Goal: Task Accomplishment & Management: Complete application form

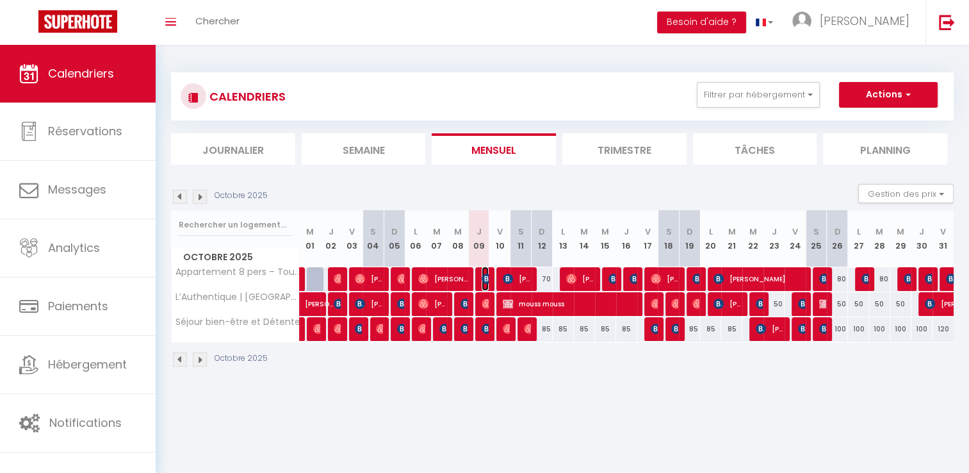
click at [482, 279] on img at bounding box center [487, 278] width 10 height 10
select select "OK"
select select "0"
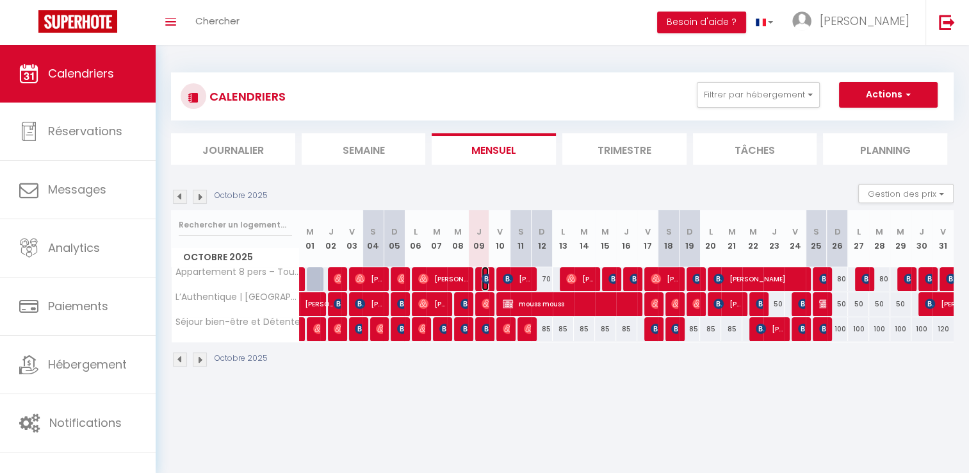
select select "1"
select select
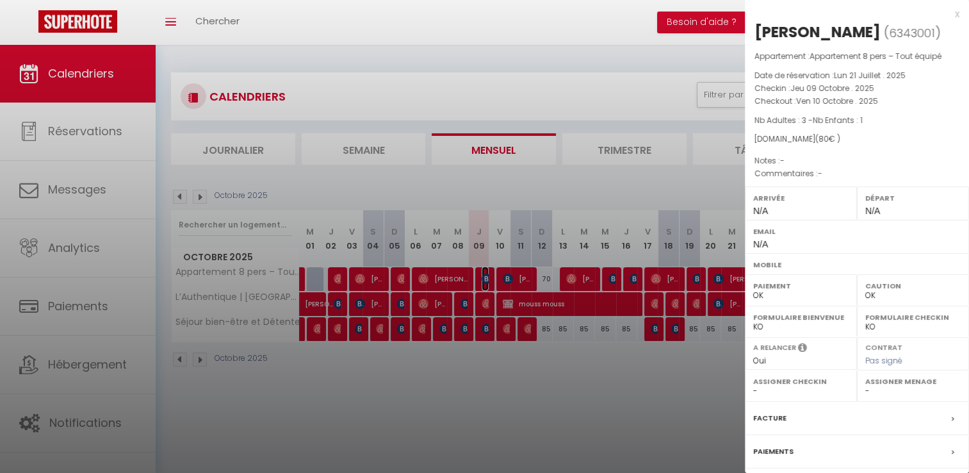
scroll to position [130, 0]
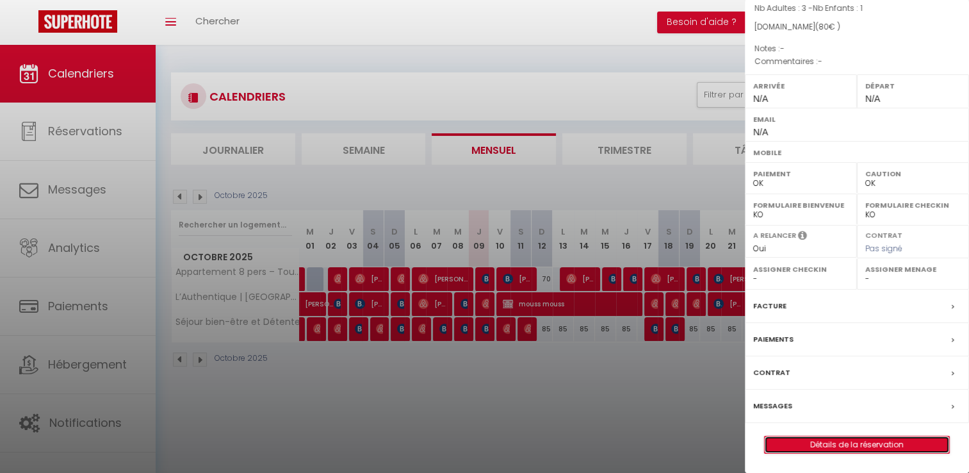
click at [827, 447] on link "Détails de la réservation" at bounding box center [857, 444] width 184 height 17
select select
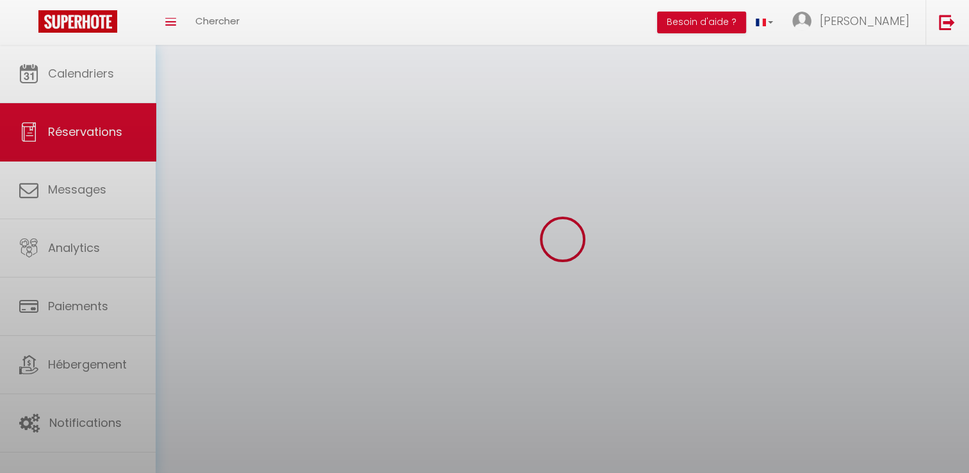
select select
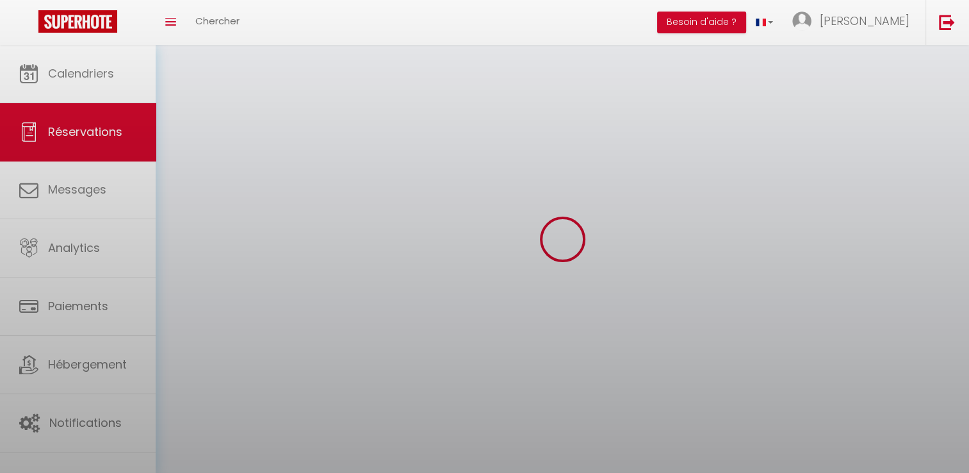
select select
checkbox input "false"
select select
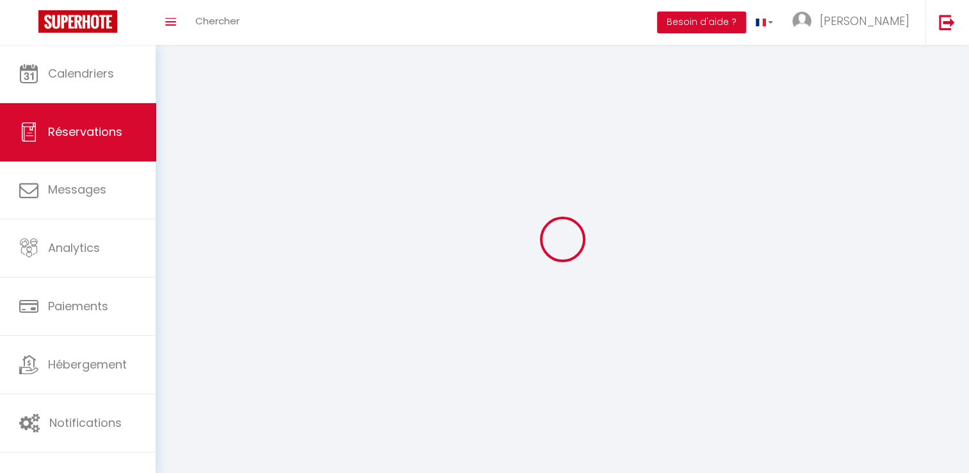
select select
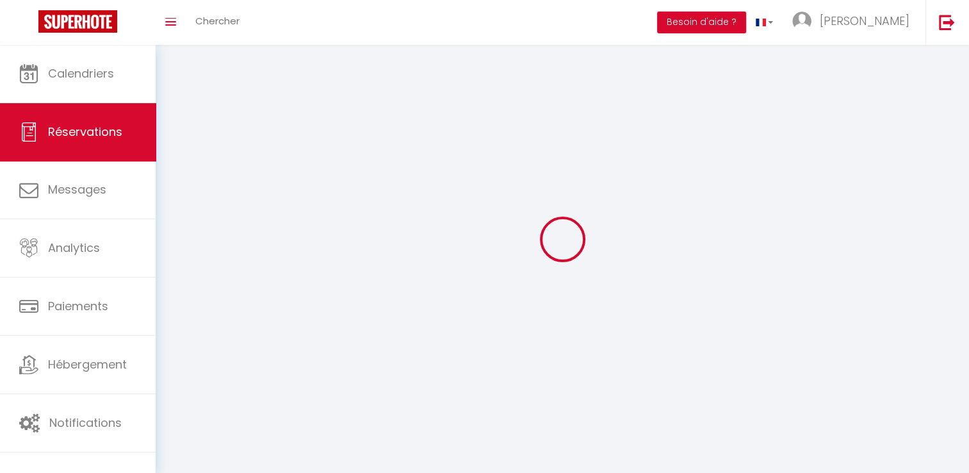
select select
checkbox input "false"
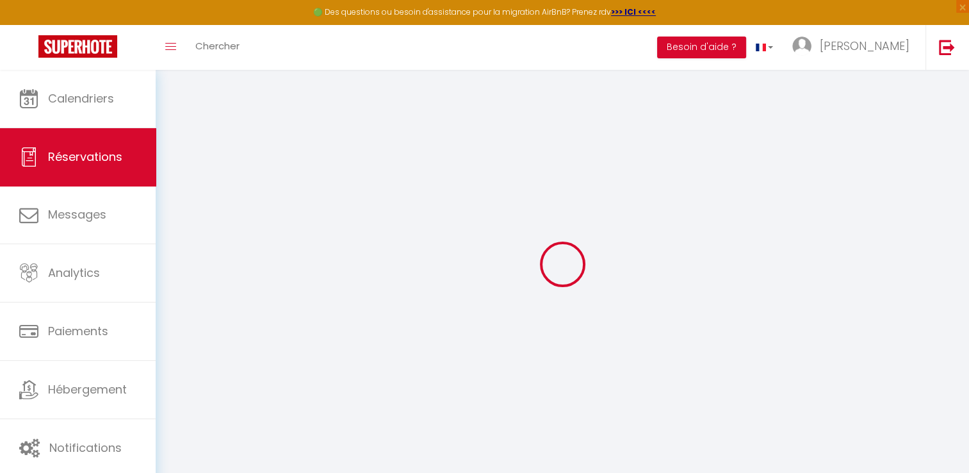
select select
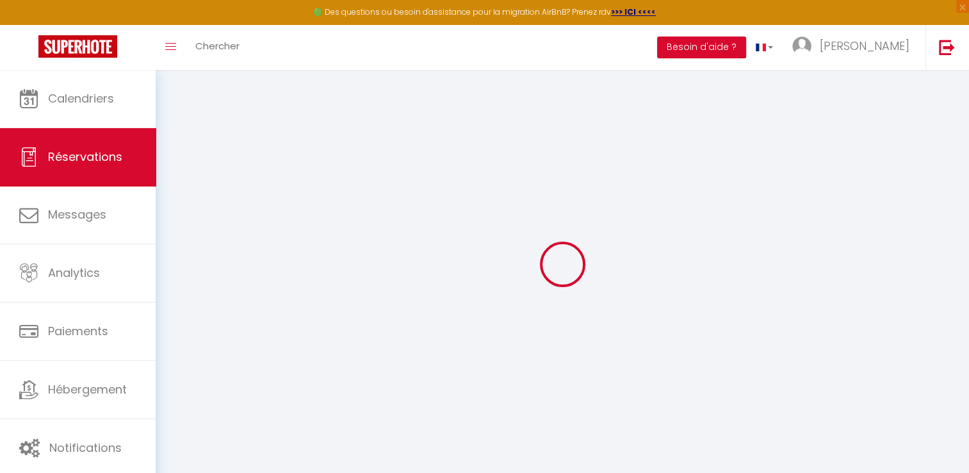
select select
checkbox input "false"
select select
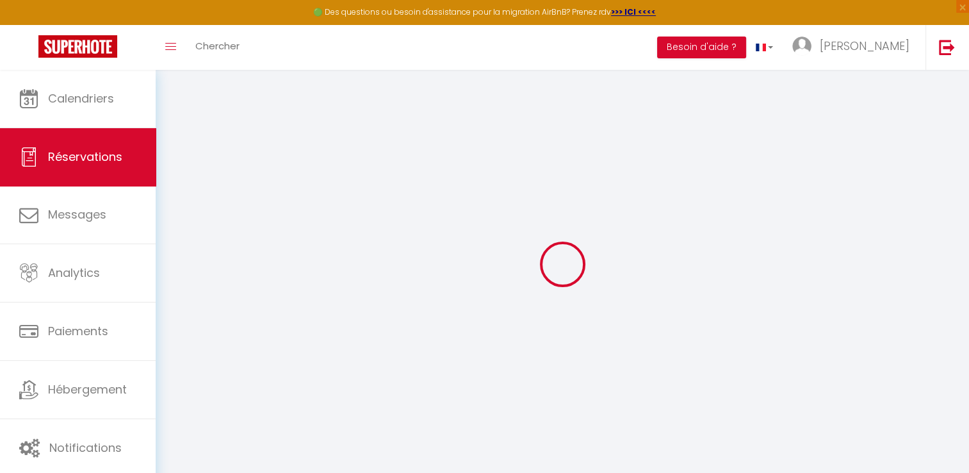
select select
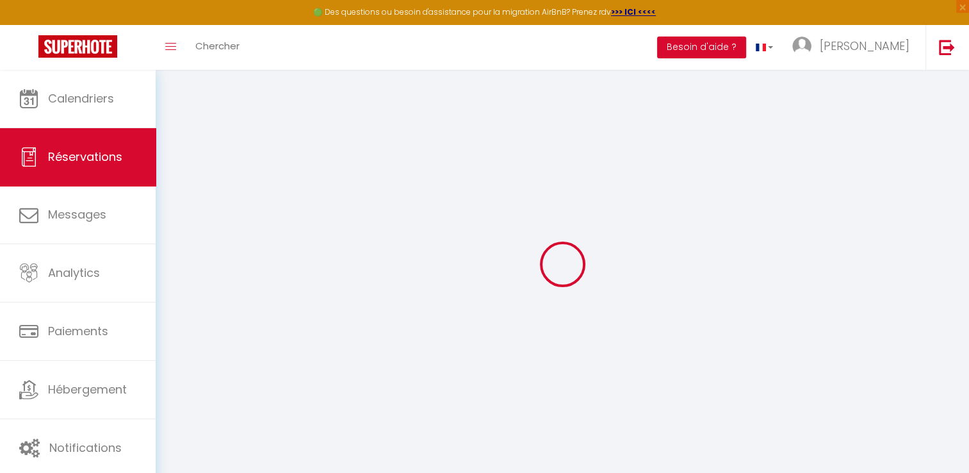
checkbox input "false"
type input "LUDIVINE"
type input "LASSERRE"
select select
select select "74730"
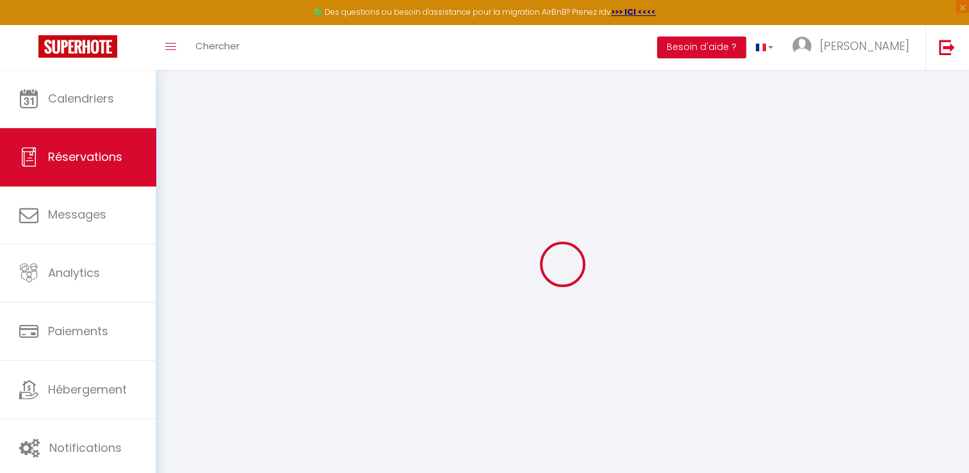
select select "1"
select select
type input "3"
type input "1"
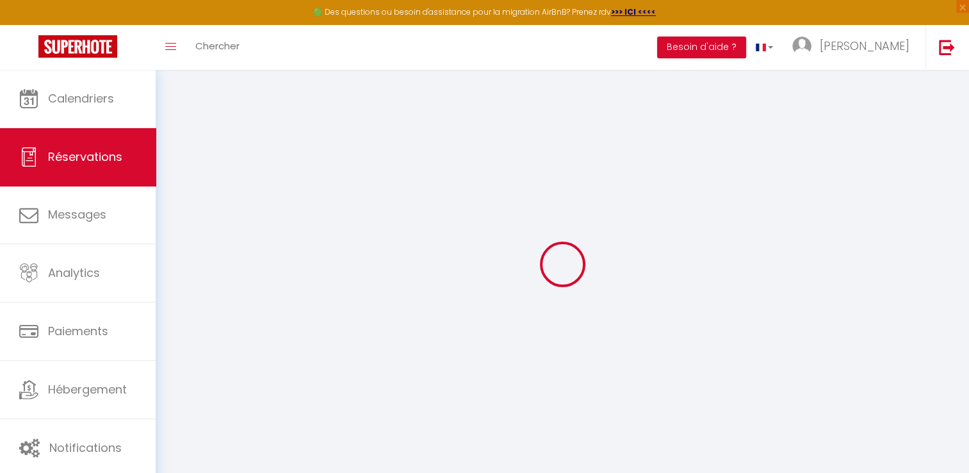
select select "12"
select select "15"
type input "80"
checkbox input "false"
type input "0"
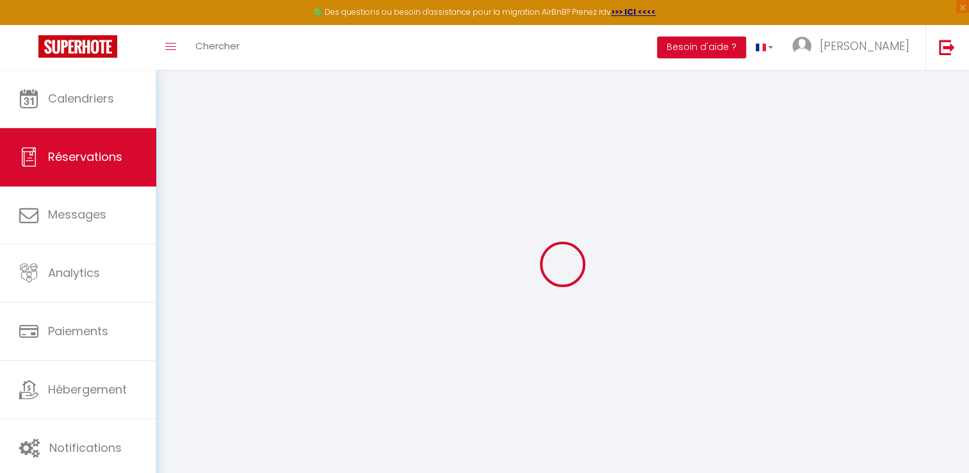
select select "2"
type input "0"
select select
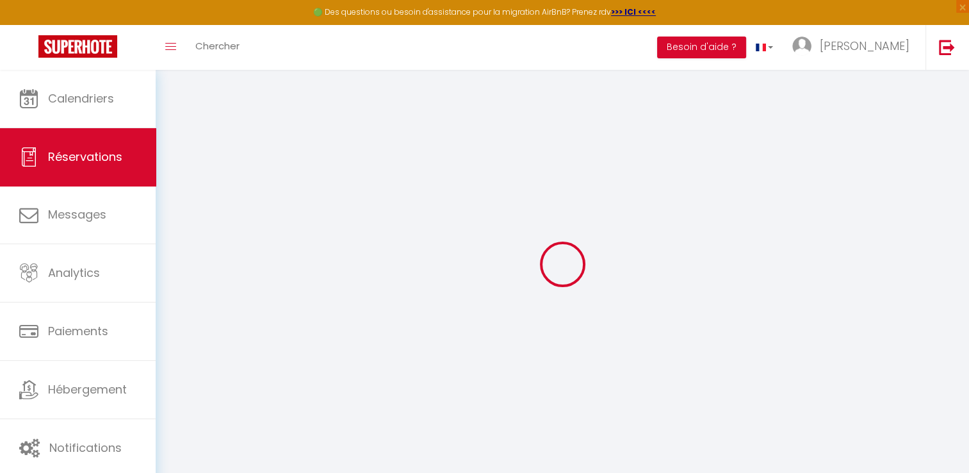
select select
checkbox input "false"
select select
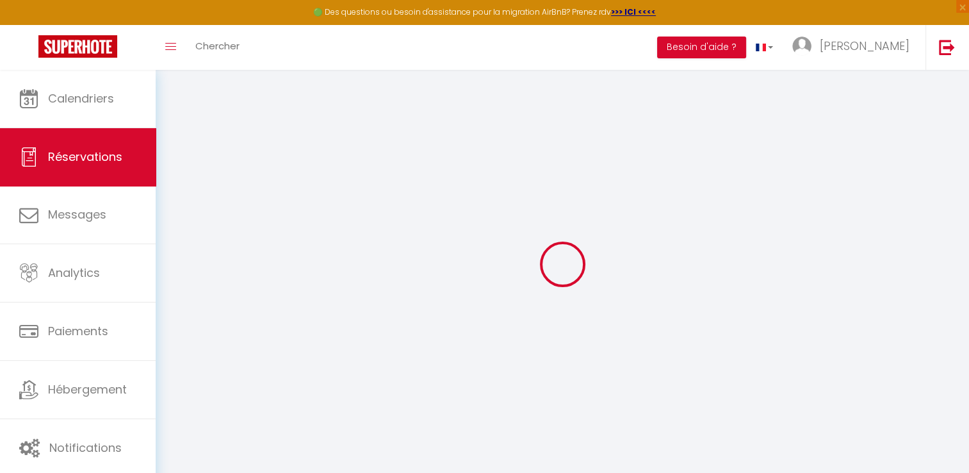
select select
checkbox input "false"
select select
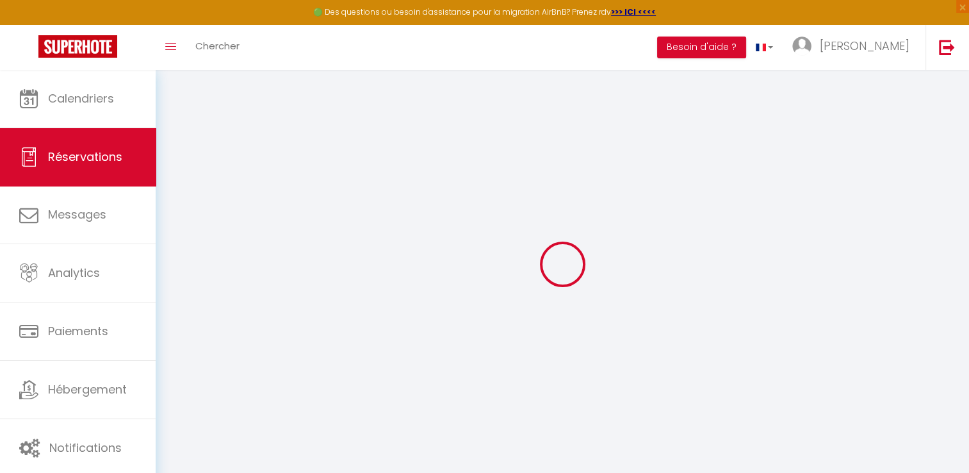
checkbox input "false"
select select
checkbox input "false"
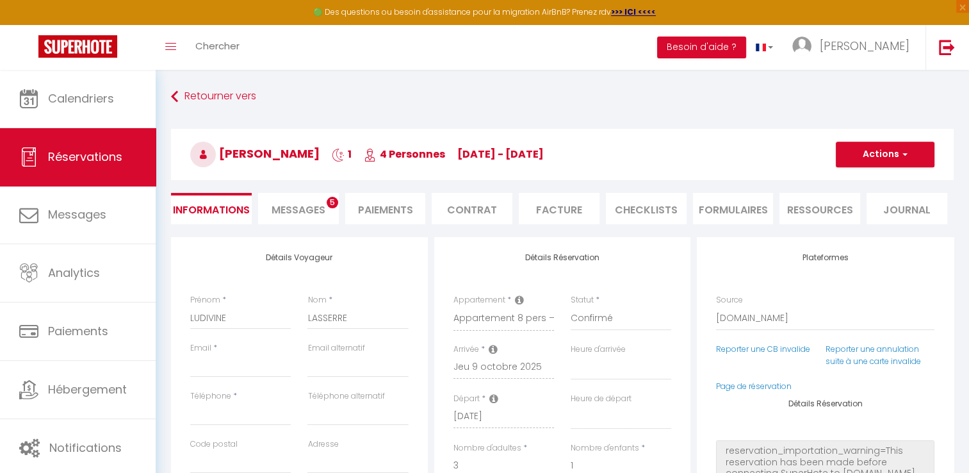
select select
checkbox input "false"
select select
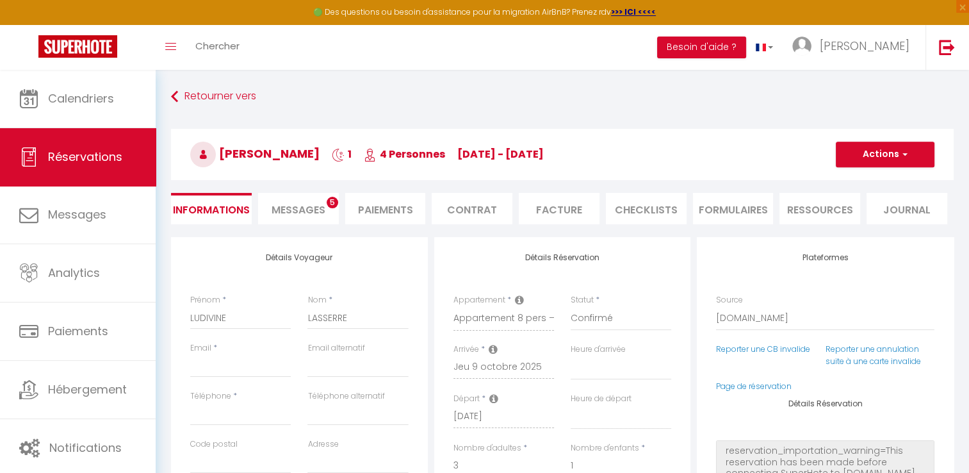
checkbox input "false"
select select
click at [384, 204] on li "Paiements" at bounding box center [385, 208] width 81 height 31
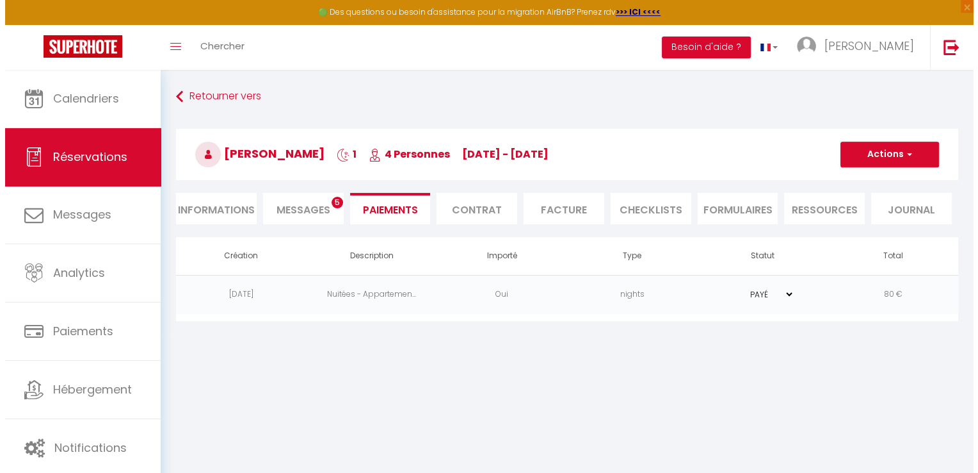
scroll to position [69, 0]
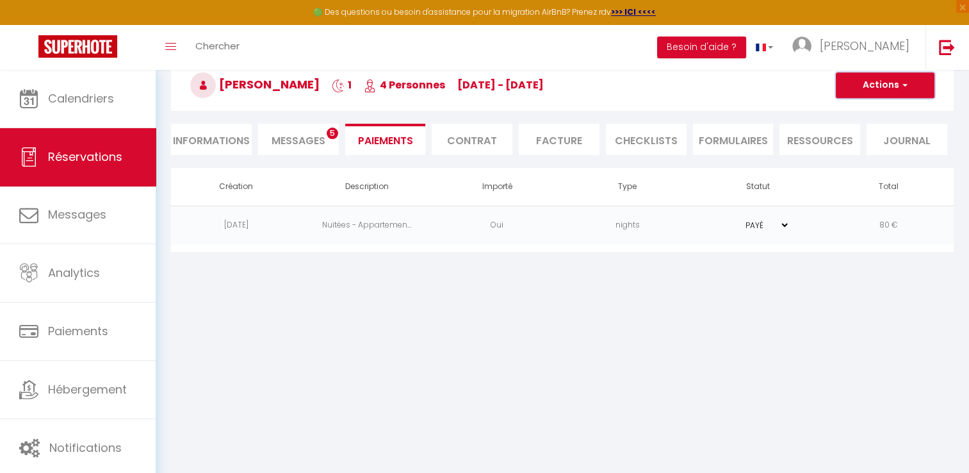
click at [868, 94] on button "Actions" at bounding box center [885, 85] width 99 height 26
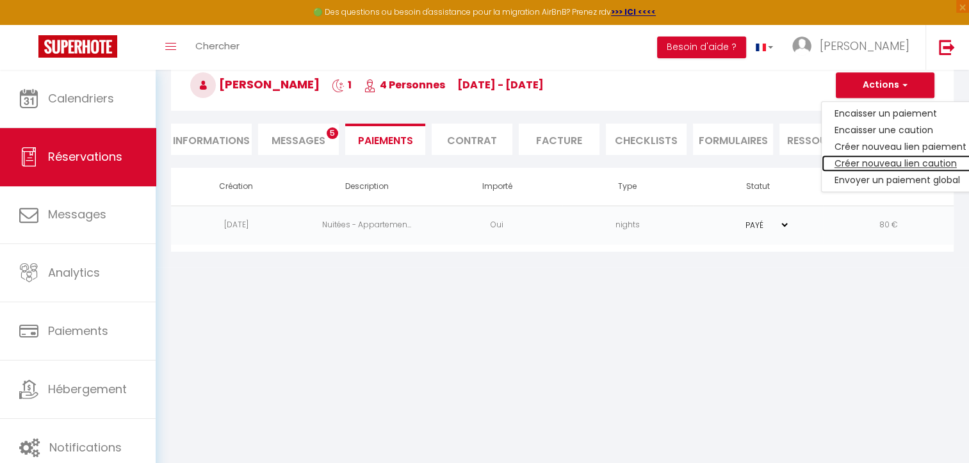
click at [869, 161] on link "Créer nouveau lien caution" at bounding box center [901, 163] width 158 height 17
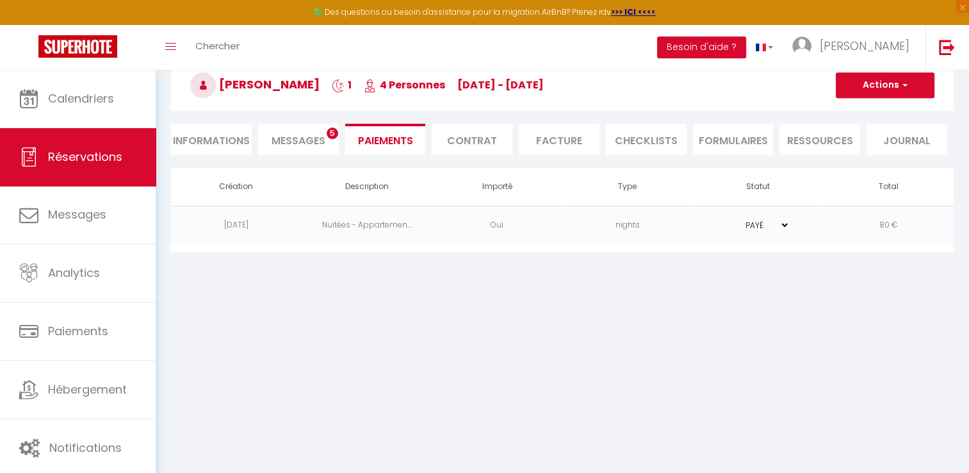
select select "nights"
select select "16088"
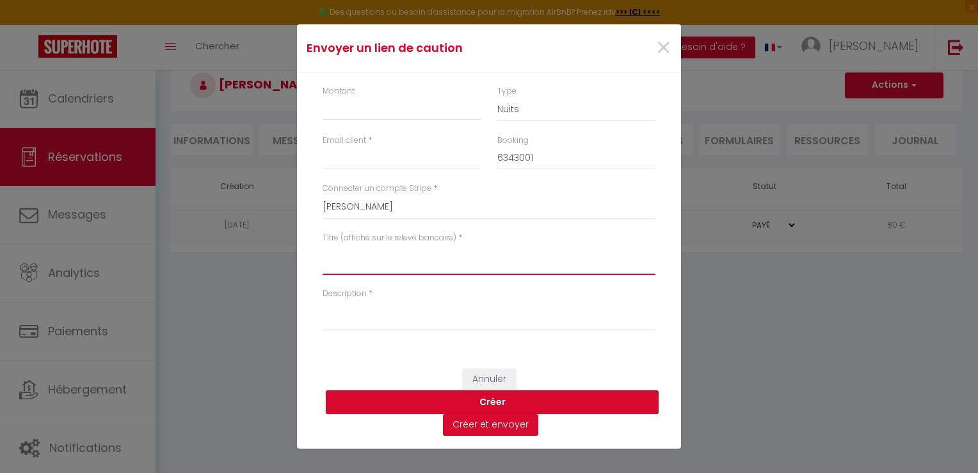
click at [454, 245] on textarea "Titre (affiché sur le relevé bancaire)" at bounding box center [489, 259] width 333 height 31
type textarea "Lien Caution"
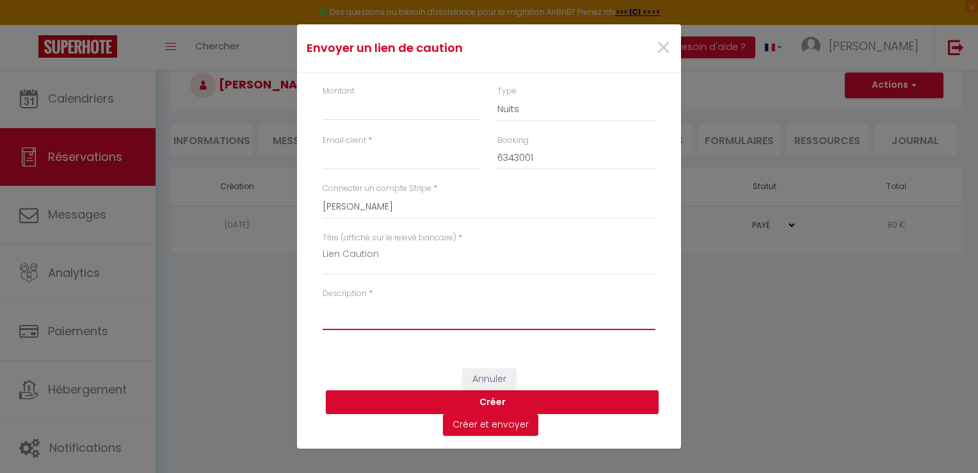
click at [364, 314] on textarea "Description" at bounding box center [489, 314] width 333 height 31
paste textarea "Lien Caution"
type textarea "Lien Caution"
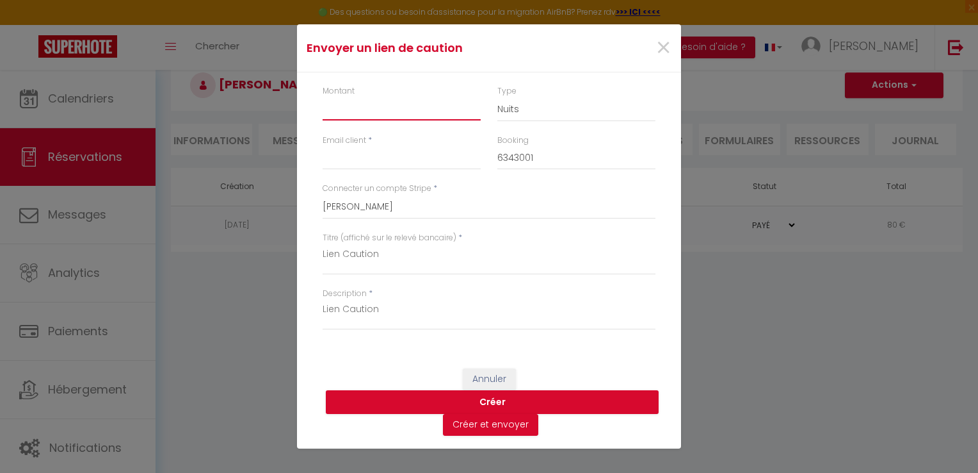
click at [374, 111] on input "Montant" at bounding box center [402, 108] width 158 height 23
type input "200"
click at [347, 152] on input "Email client" at bounding box center [402, 158] width 158 height 23
click at [350, 156] on input "Email client" at bounding box center [402, 158] width 158 height 23
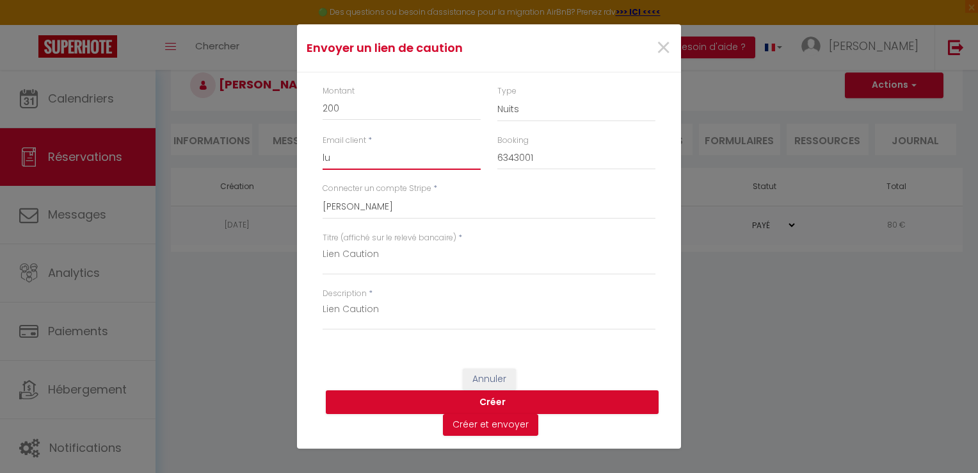
type input "l"
type input "[EMAIL_ADDRESS][DOMAIN_NAME]"
click at [549, 186] on div "Connecter un compte Stripe * [PERSON_NAME]" at bounding box center [489, 200] width 333 height 36
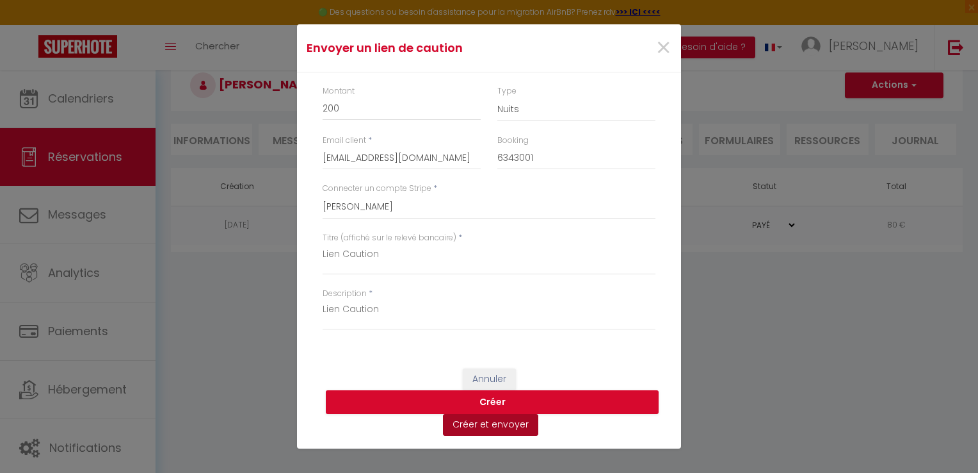
click at [481, 422] on button "Créer et envoyer" at bounding box center [490, 425] width 95 height 22
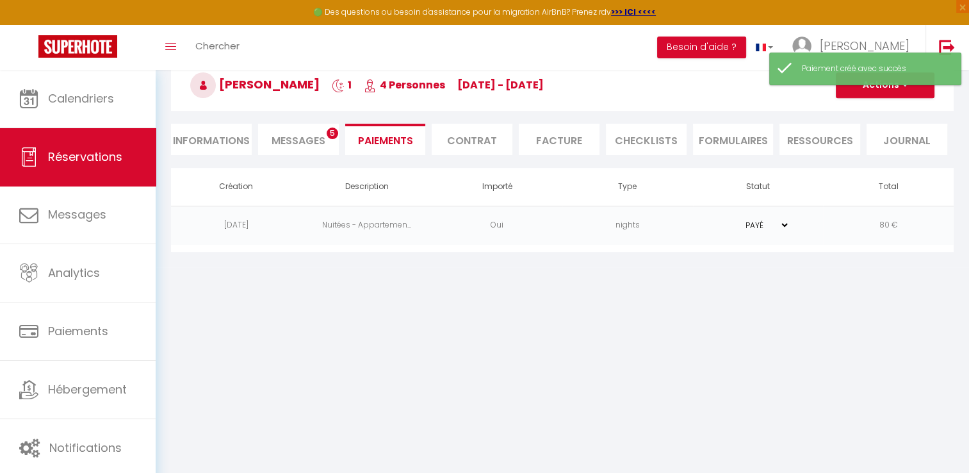
type input "[EMAIL_ADDRESS][DOMAIN_NAME]"
type input "Deposit request"
type textarea "Hi, We invite you to click on the link below to make the deposit: Title : Lien …"
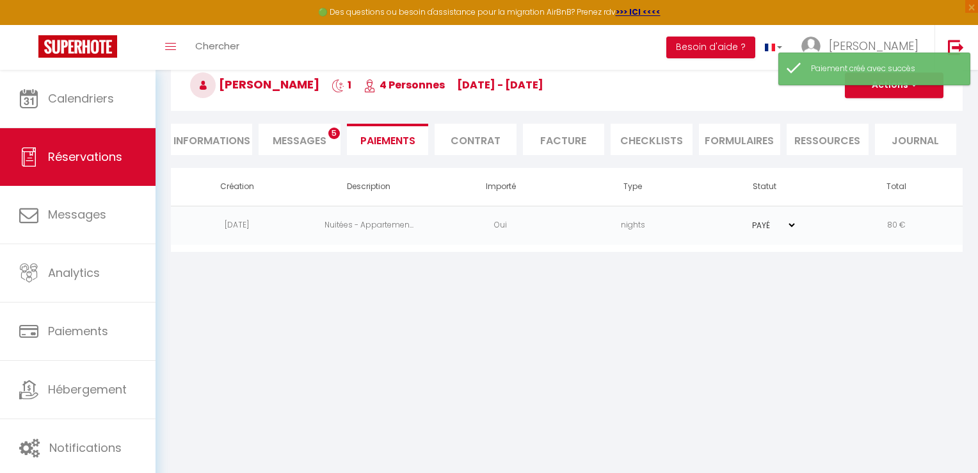
select select "0"
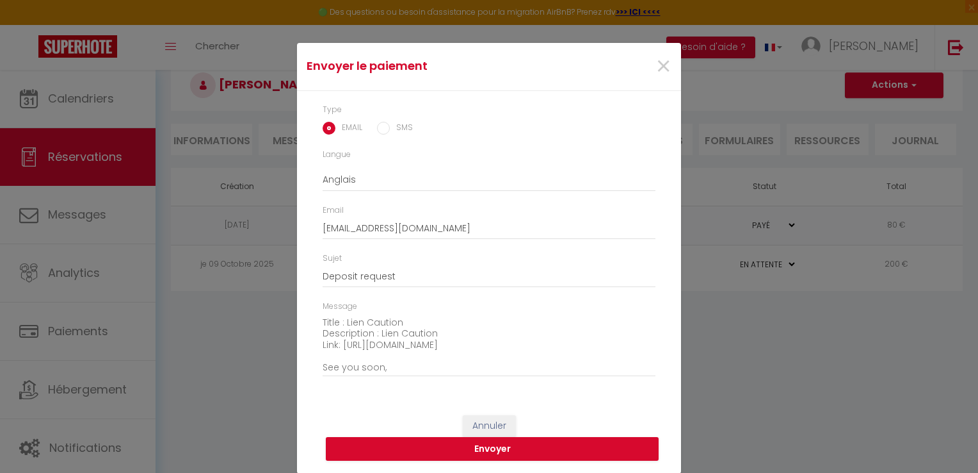
scroll to position [78, 0]
click at [487, 447] on button "Envoyer" at bounding box center [492, 449] width 333 height 24
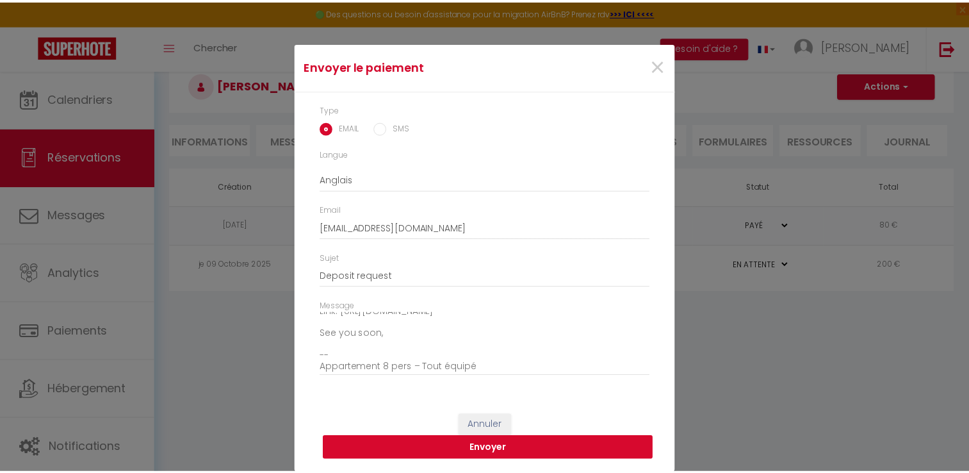
scroll to position [8, 0]
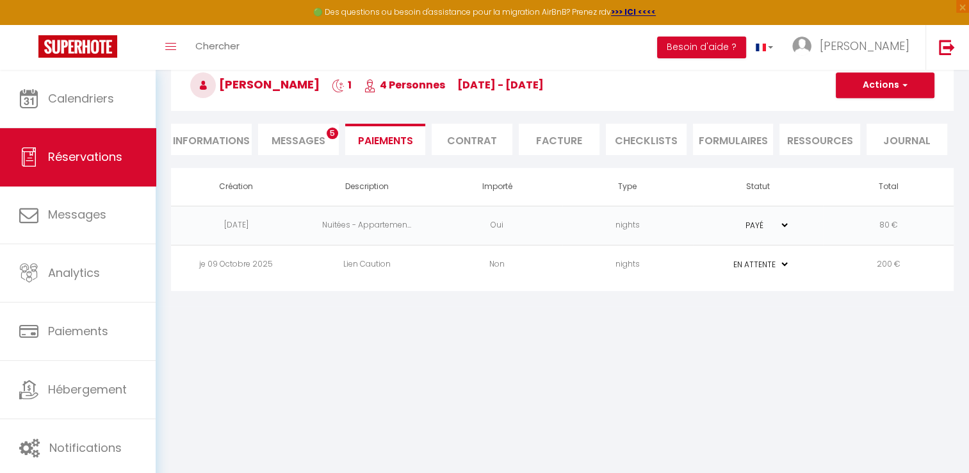
click at [300, 129] on li "Messages 5" at bounding box center [298, 139] width 81 height 31
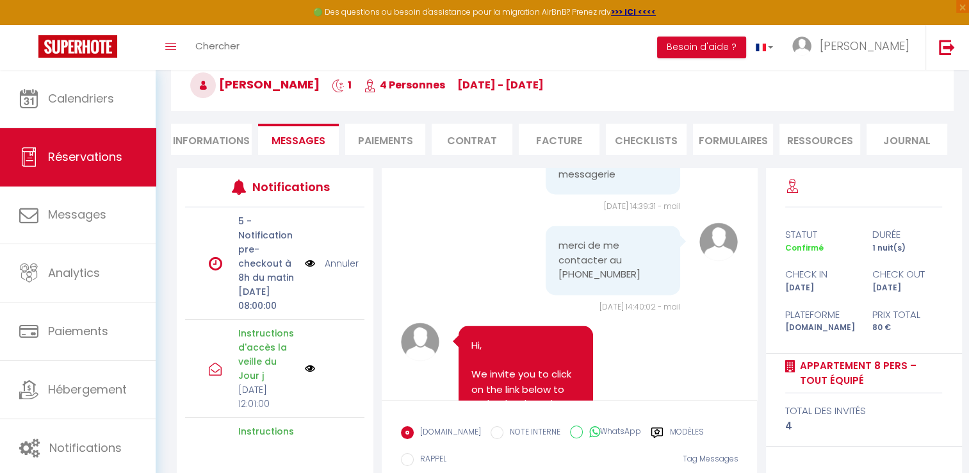
scroll to position [287, 0]
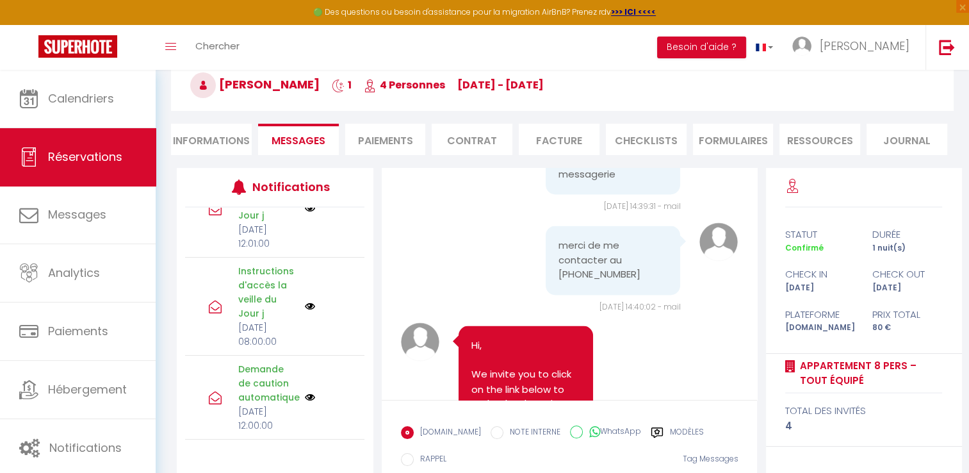
click at [394, 138] on li "Paiements" at bounding box center [385, 139] width 81 height 31
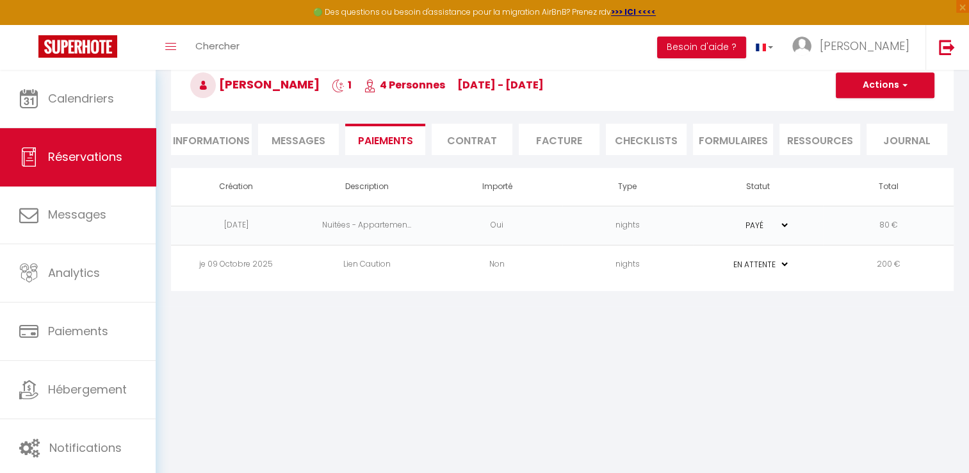
click at [779, 258] on select "PAYÉ EN ATTENTE" at bounding box center [757, 264] width 64 height 12
click at [447, 270] on td "Non" at bounding box center [497, 264] width 131 height 39
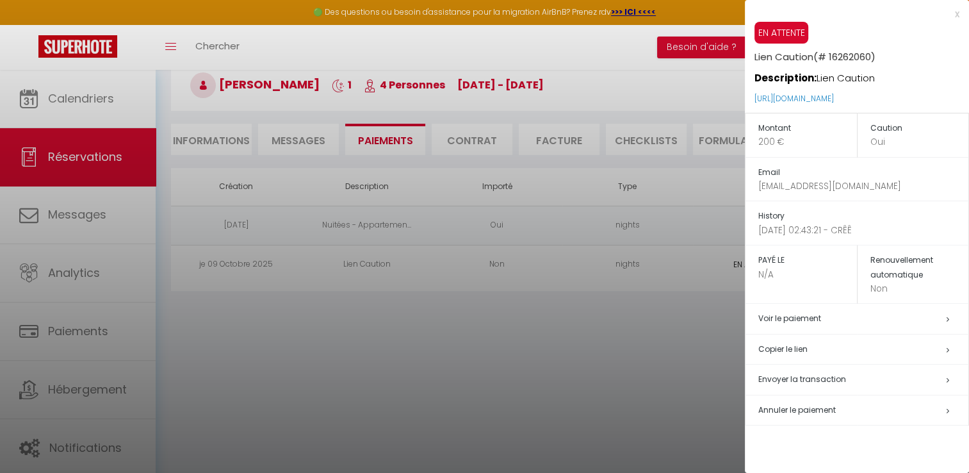
drag, startPoint x: 927, startPoint y: 100, endPoint x: 753, endPoint y: 95, distance: 174.2
click at [753, 95] on div "EN ATTENTE Lien Caution (# 16262060) Description: Lien Caution [URL][DOMAIN_NAM…" at bounding box center [857, 67] width 224 height 91
copy link "[URL][DOMAIN_NAME]"
